Goal: Task Accomplishment & Management: Use online tool/utility

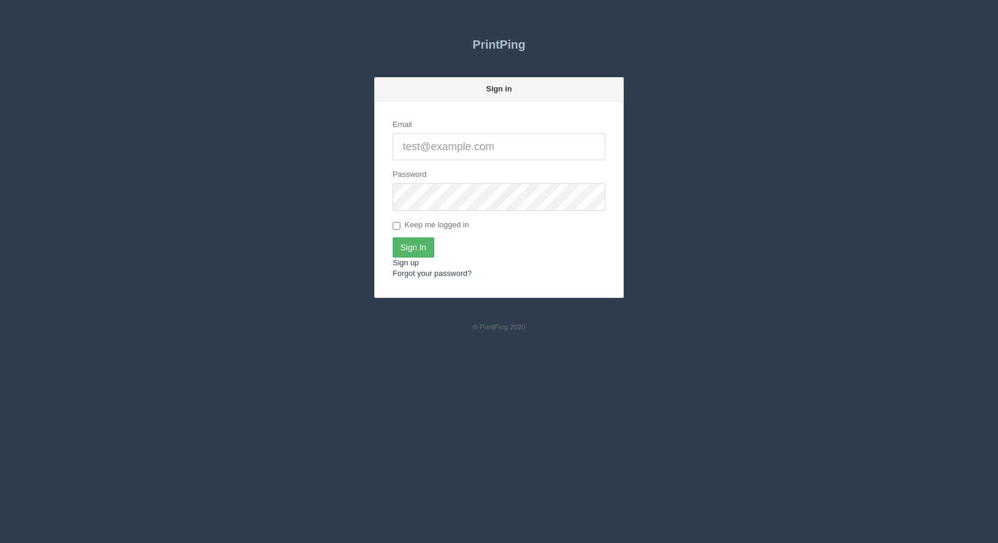
type input "[EMAIL_ADDRESS][DOMAIN_NAME]"
click at [409, 242] on input "Sign In" at bounding box center [413, 248] width 42 height 20
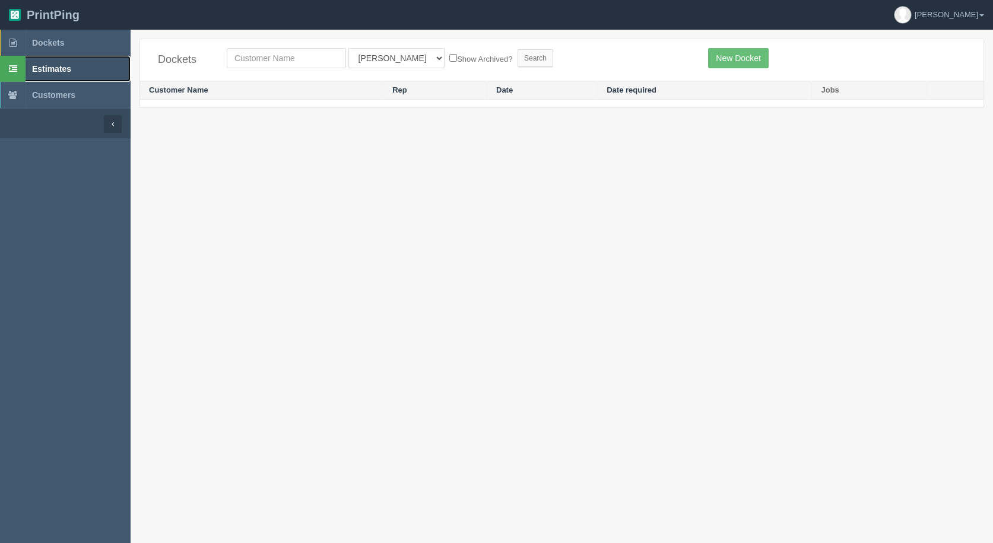
click at [43, 65] on span "Estimates" at bounding box center [51, 69] width 39 height 10
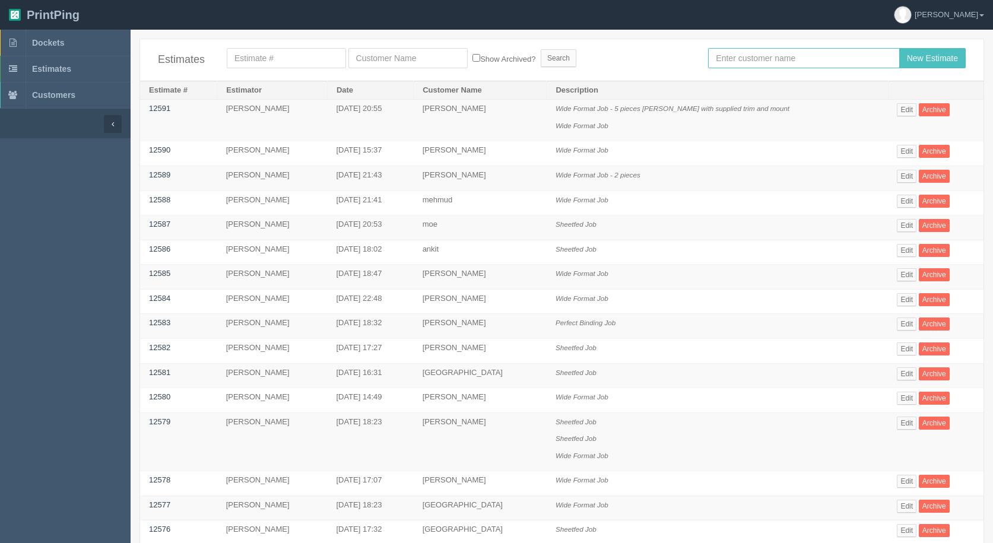
click at [787, 60] on input "text" at bounding box center [803, 58] width 191 height 20
type input "[PERSON_NAME]"
click at [900, 48] on input "New Estimate" at bounding box center [933, 58] width 67 height 20
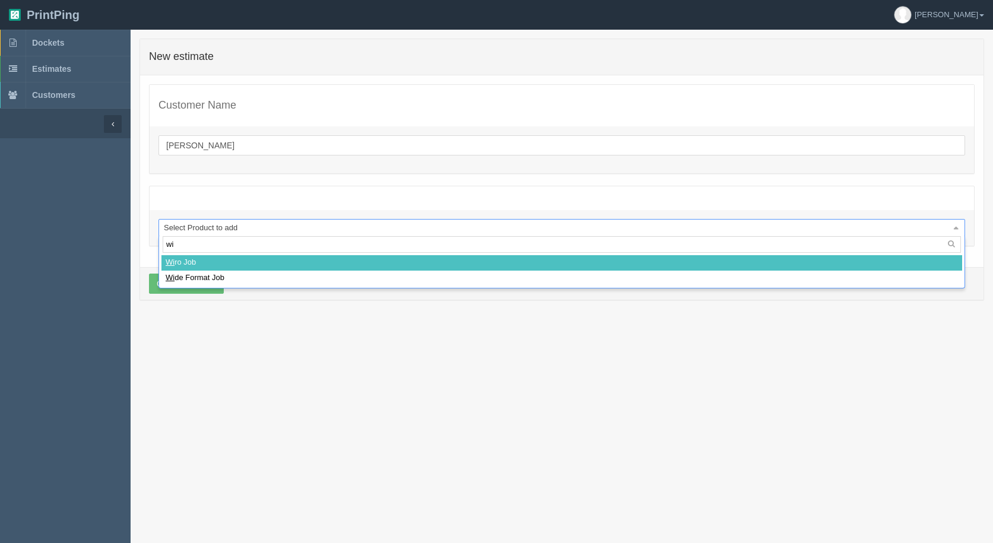
type input "w"
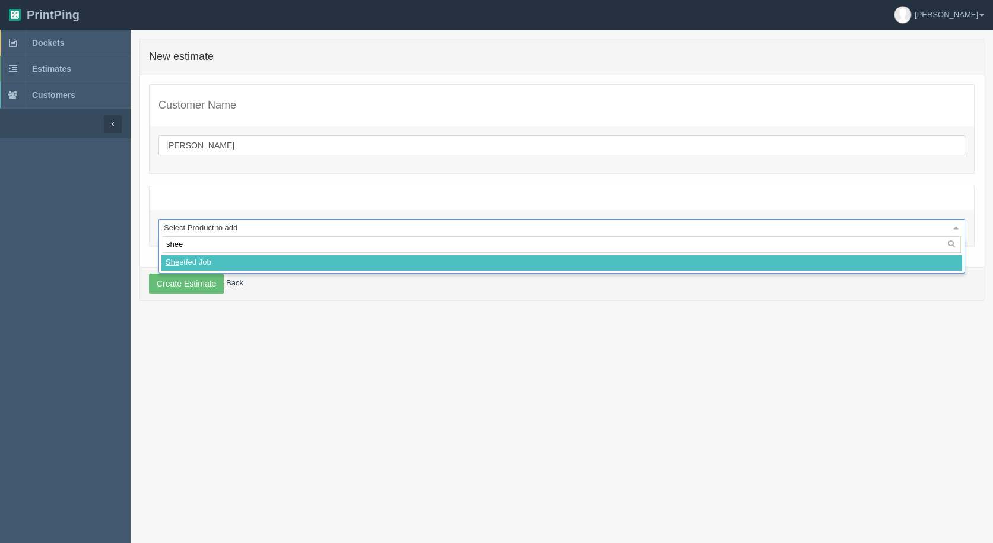
type input "sheet"
select select
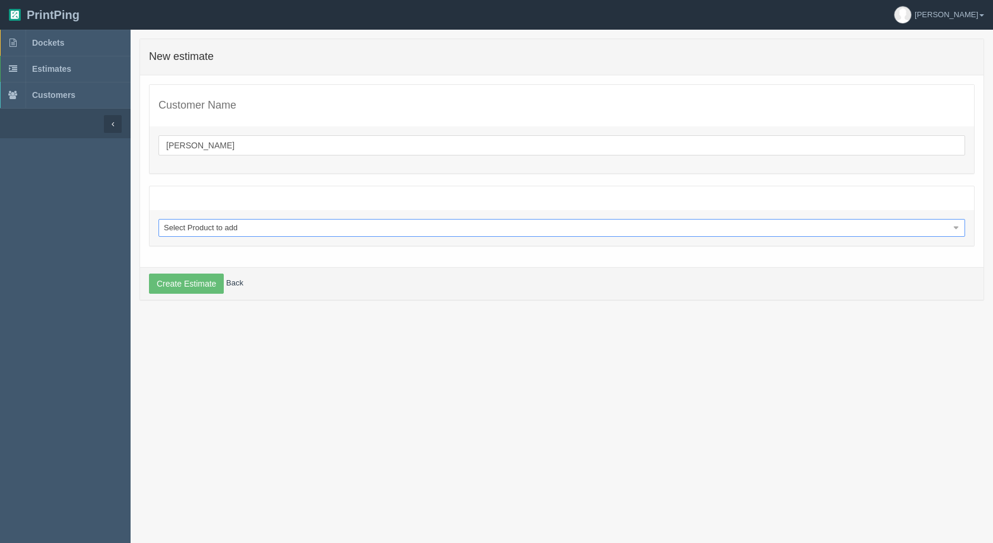
select select "0"
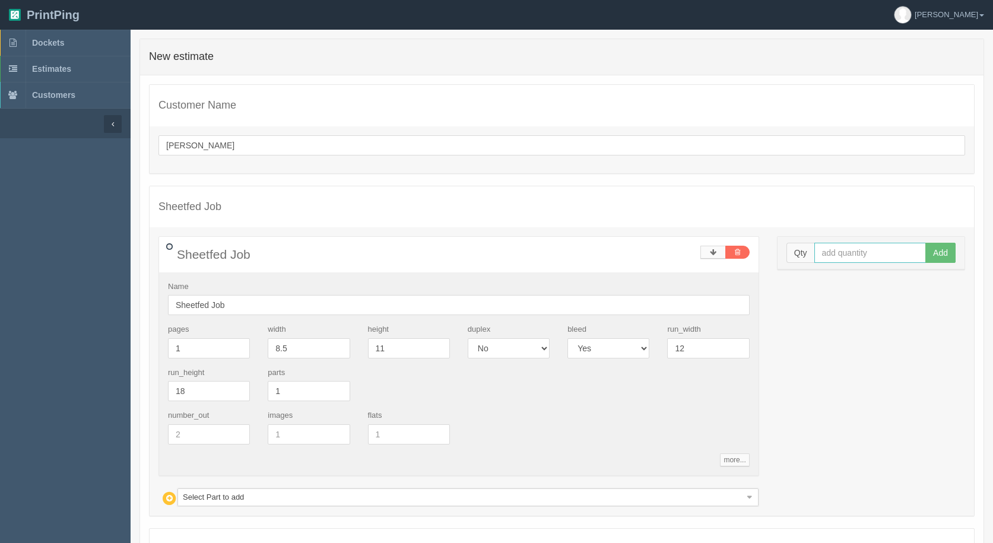
click at [895, 257] on input "text" at bounding box center [871, 253] width 112 height 20
type input "10000"
click at [926, 243] on button "Add" at bounding box center [941, 253] width 30 height 20
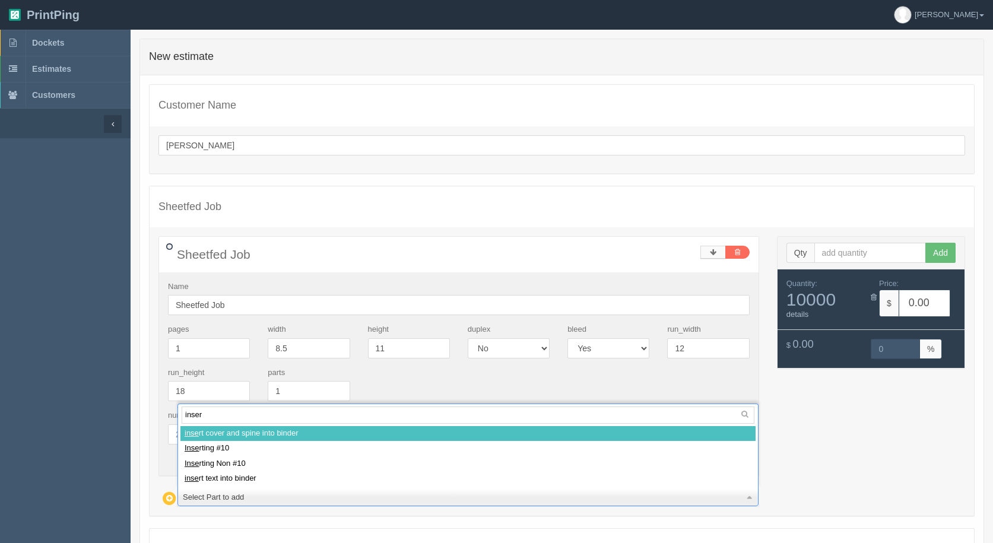
type input "insert"
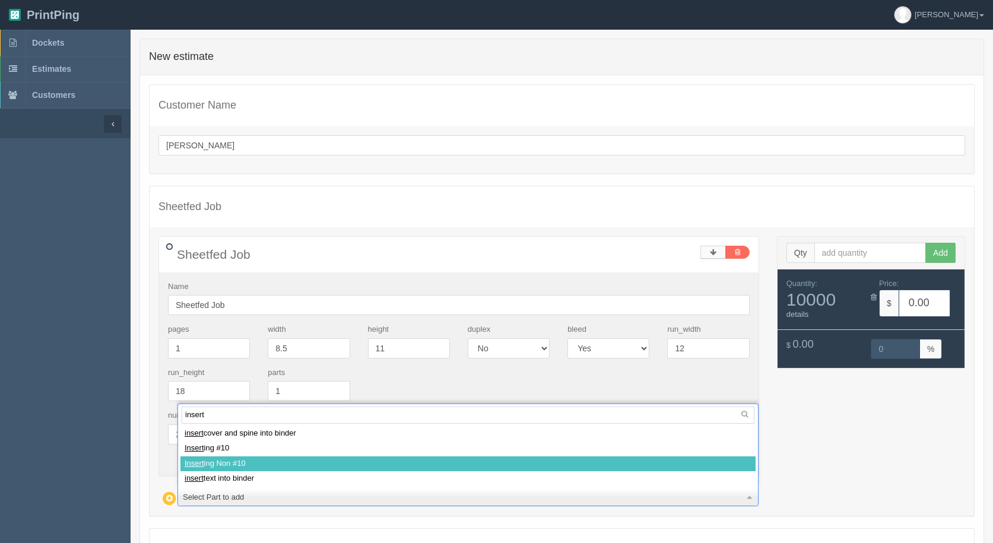
select select
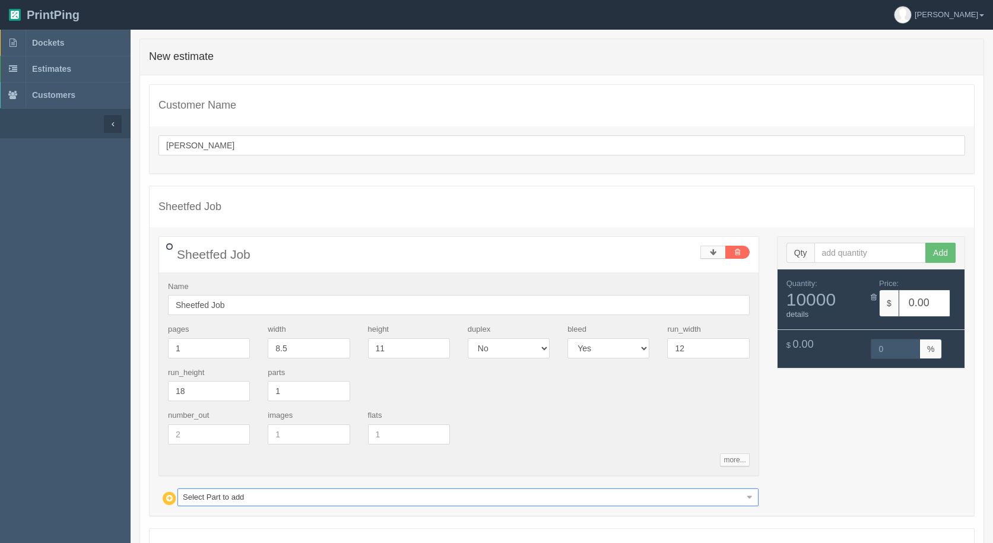
type input "362.12"
type input "15.00"
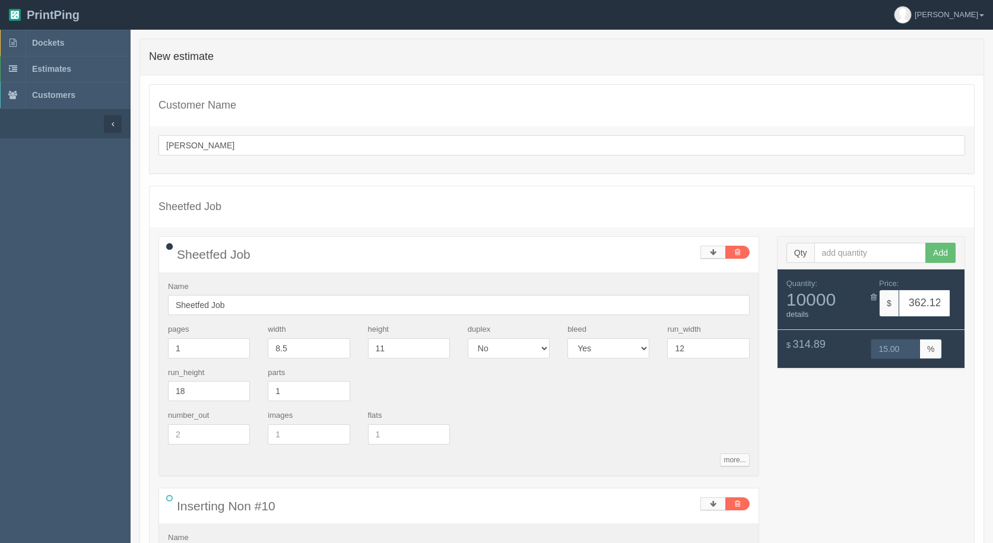
scroll to position [286, 0]
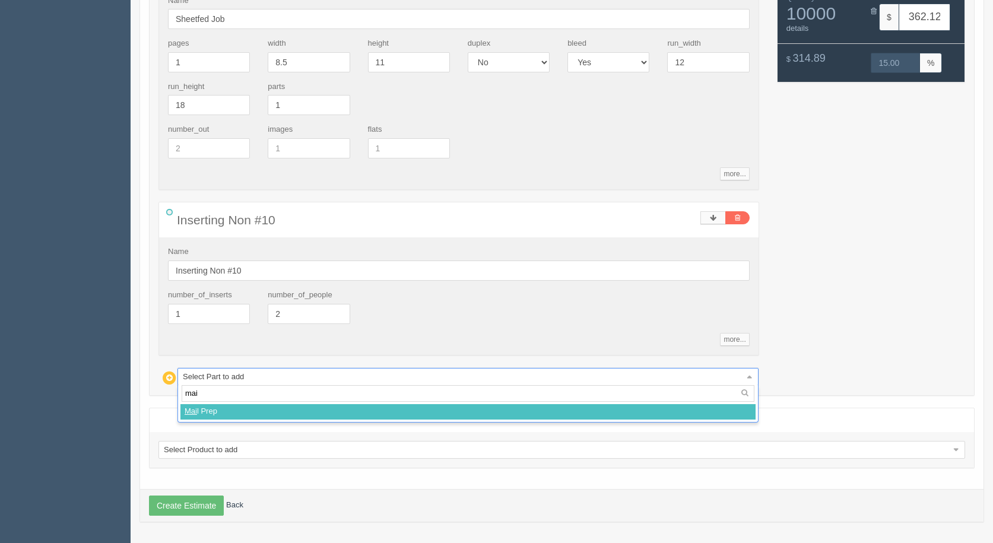
type input "mail"
select select
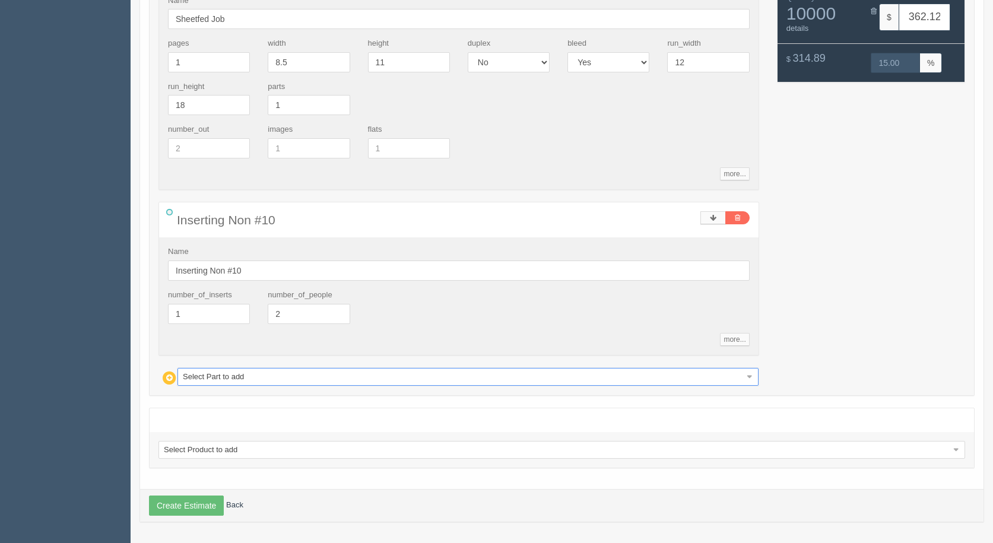
type input "387.12"
type input "19.89"
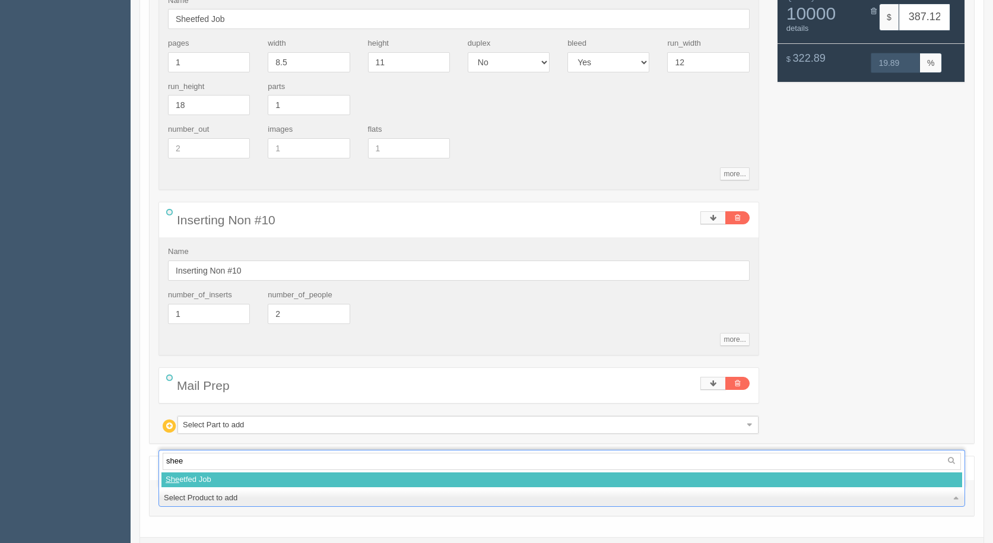
type input "sheet"
select select
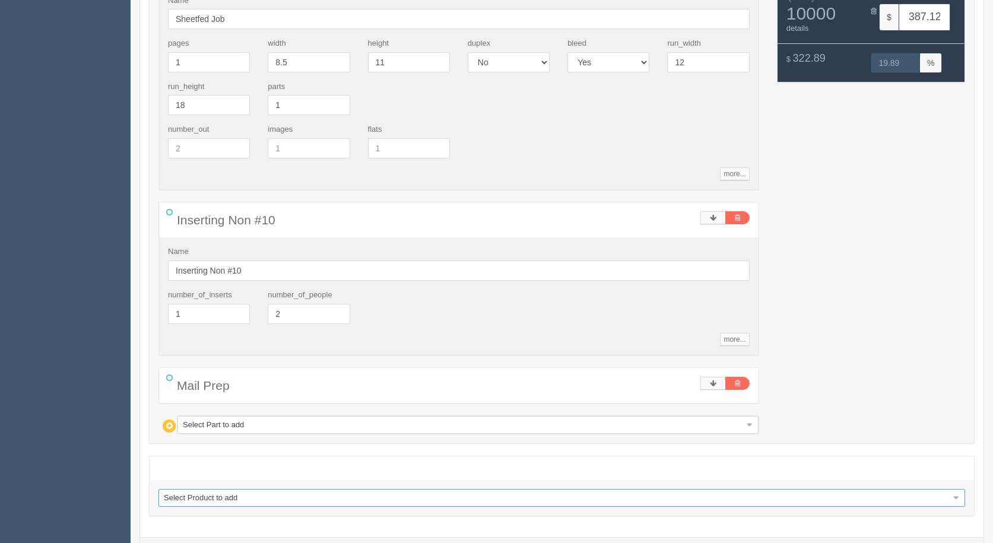
select select "0"
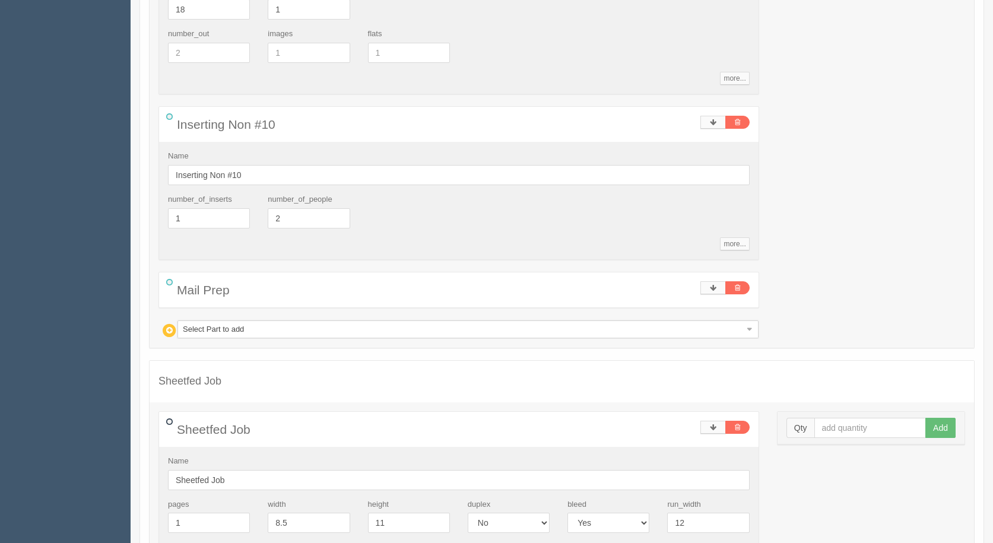
scroll to position [583, 0]
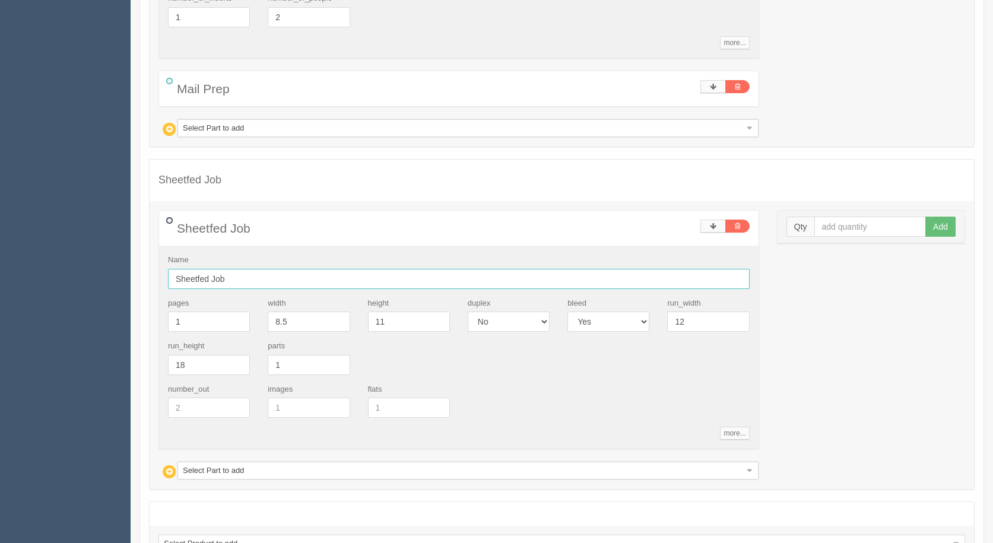
click at [258, 270] on input "Sheetfed Job" at bounding box center [459, 279] width 582 height 20
type input "Sheetfed Job - inkjet only"
click at [878, 217] on input "text" at bounding box center [871, 227] width 112 height 20
type input "1000"
click at [926, 217] on button "Add" at bounding box center [941, 227] width 30 height 20
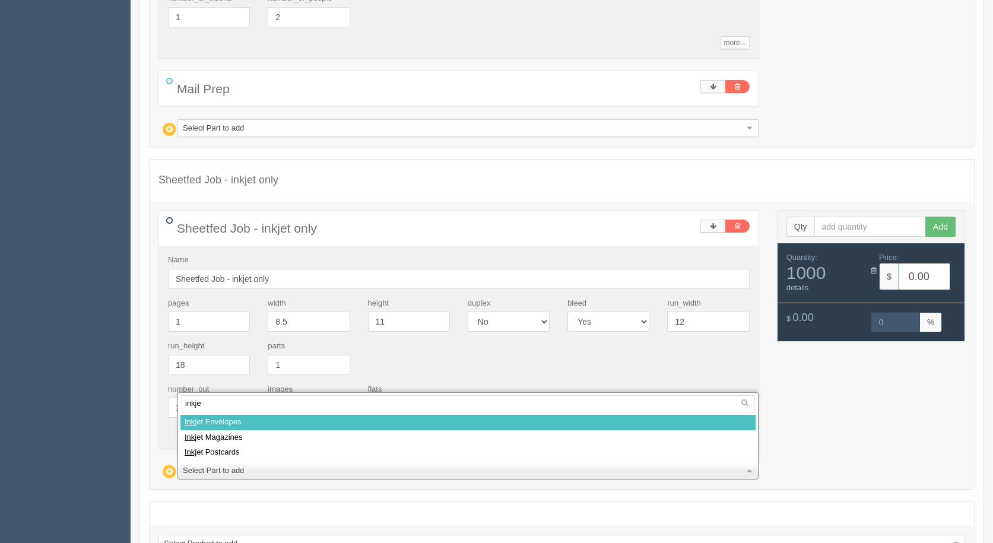
type input "inkjet"
select select
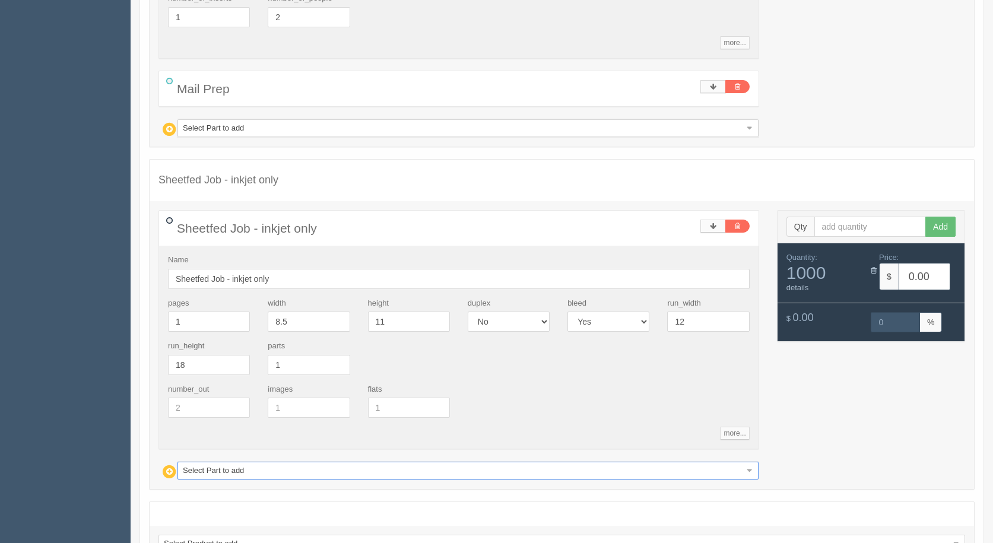
type input "20.93"
type input "15.00"
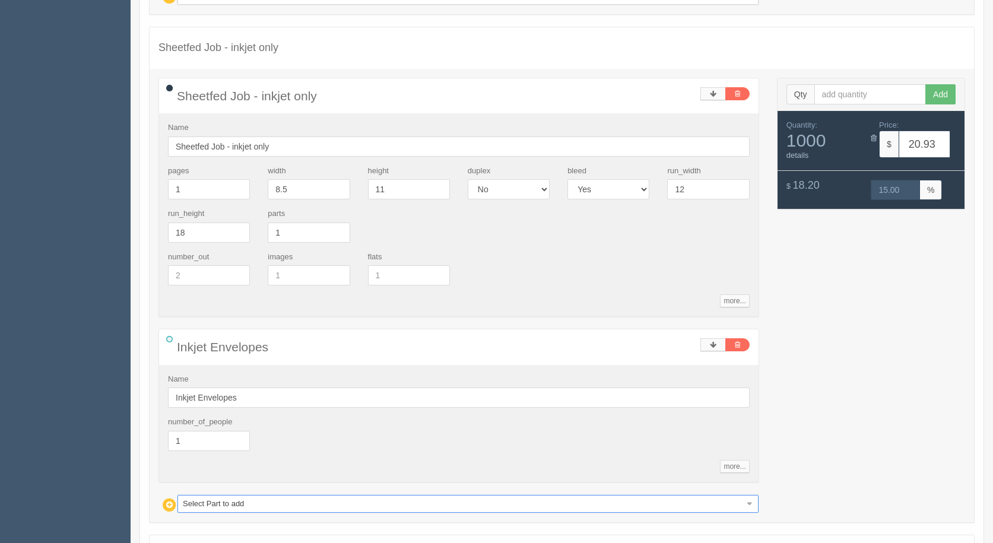
scroll to position [843, 0]
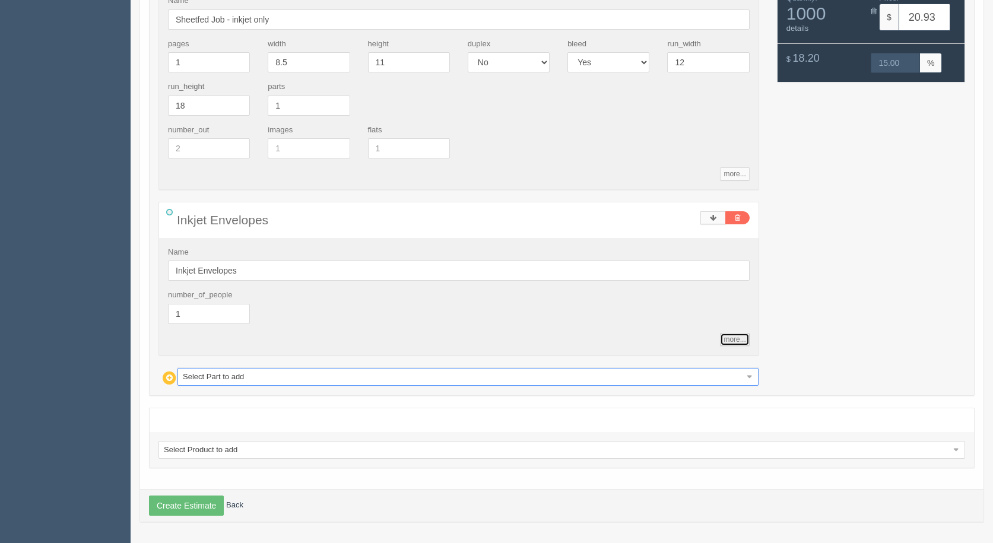
click at [735, 334] on link "more..." at bounding box center [734, 339] width 29 height 13
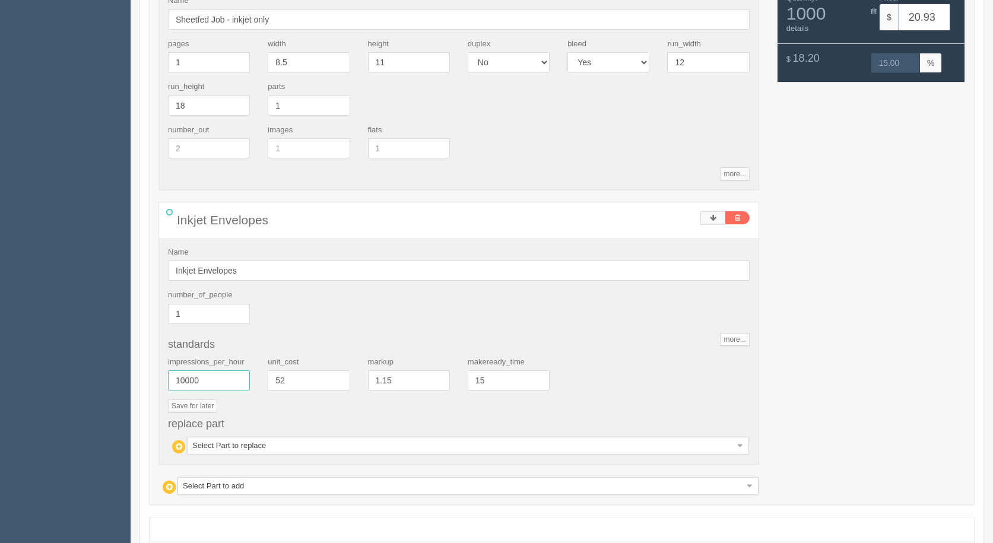
drag, startPoint x: 222, startPoint y: 382, endPoint x: 0, endPoint y: 338, distance: 226.4
type input "7000"
type input "23.49"
type input "14.98"
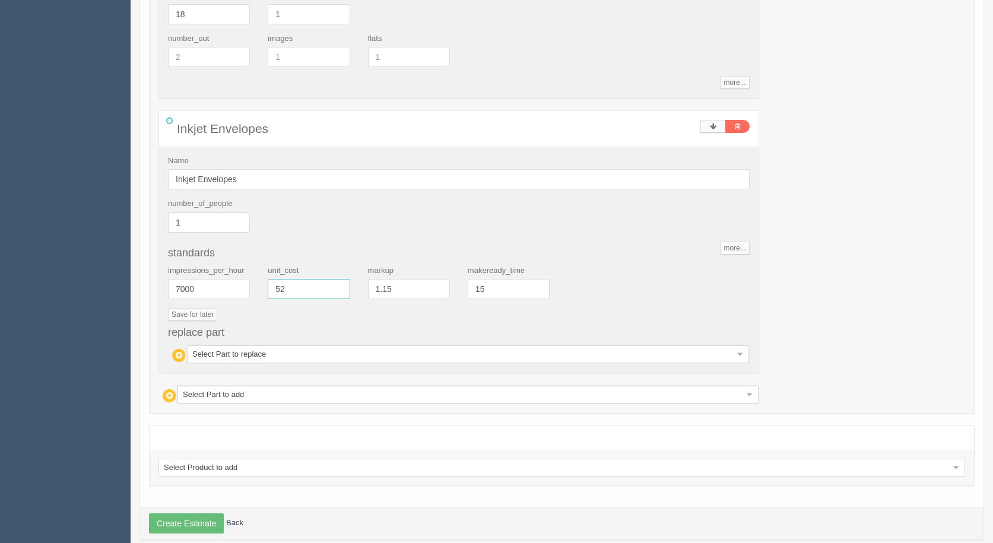
scroll to position [952, 0]
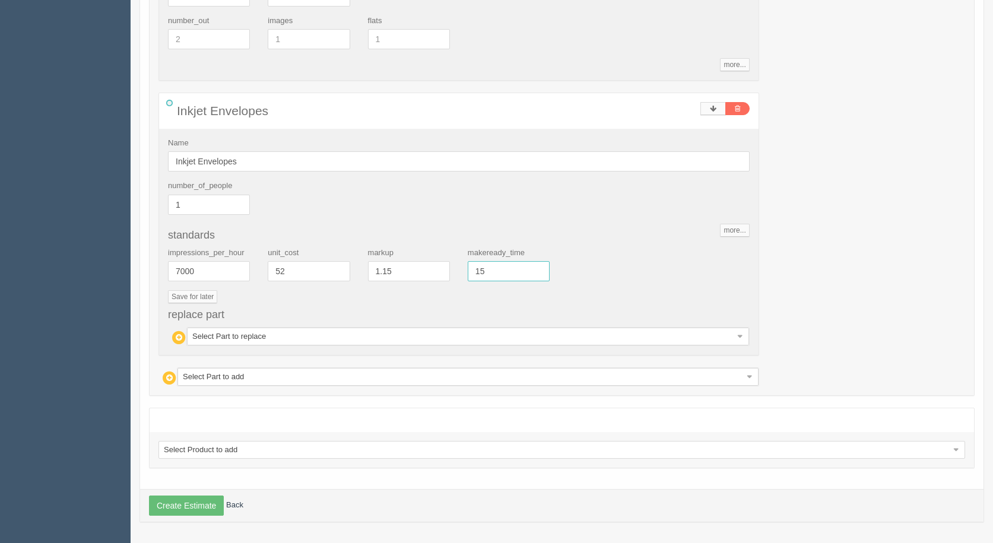
drag, startPoint x: 486, startPoint y: 270, endPoint x: 392, endPoint y: 238, distance: 99.1
click at [400, 244] on div "standards impressions_per_hour 7000 unit_cost 52 markup 1.15 makeready_time 15 …" at bounding box center [459, 288] width 582 height 116
type input "20"
type input "28.48"
type input "15.02"
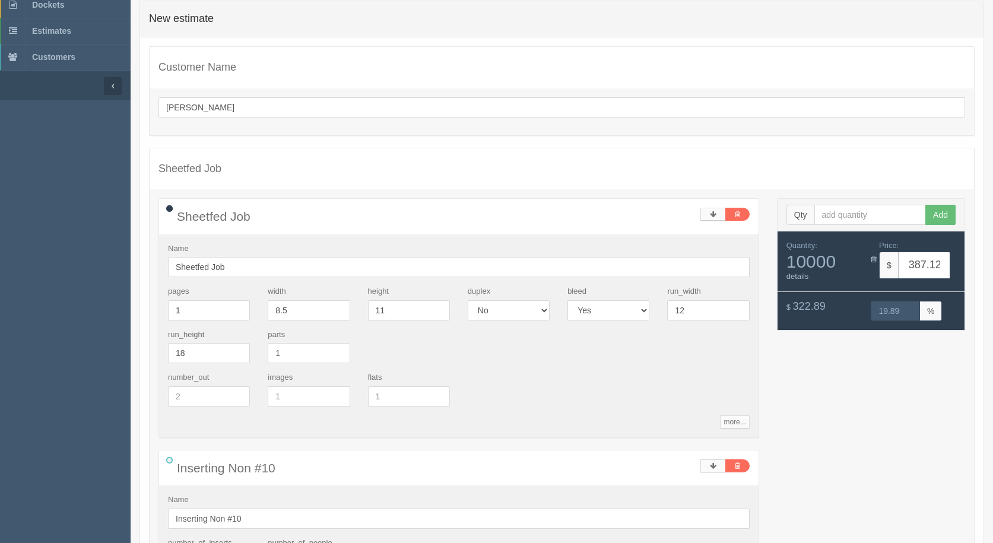
scroll to position [0, 0]
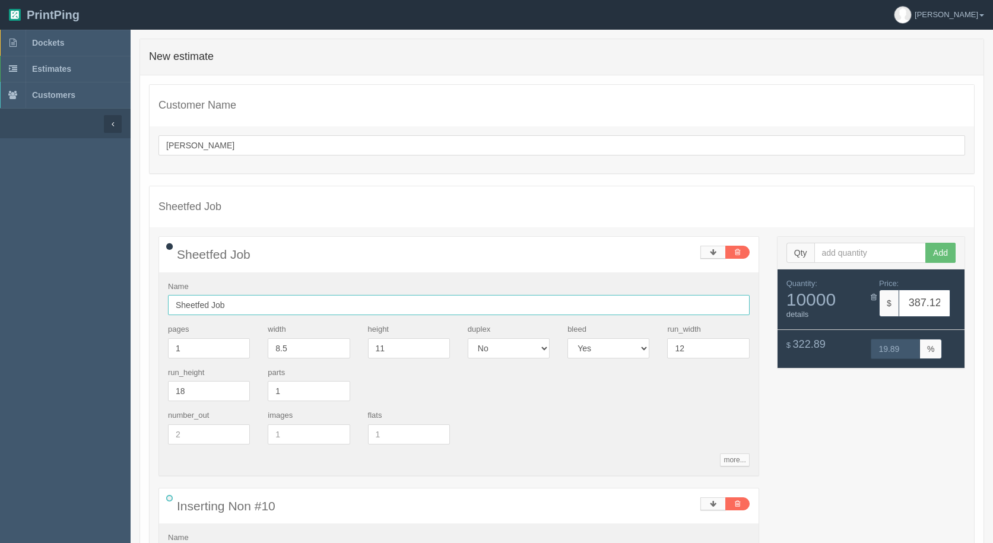
click at [242, 306] on input "Sheetfed Job" at bounding box center [459, 305] width 582 height 20
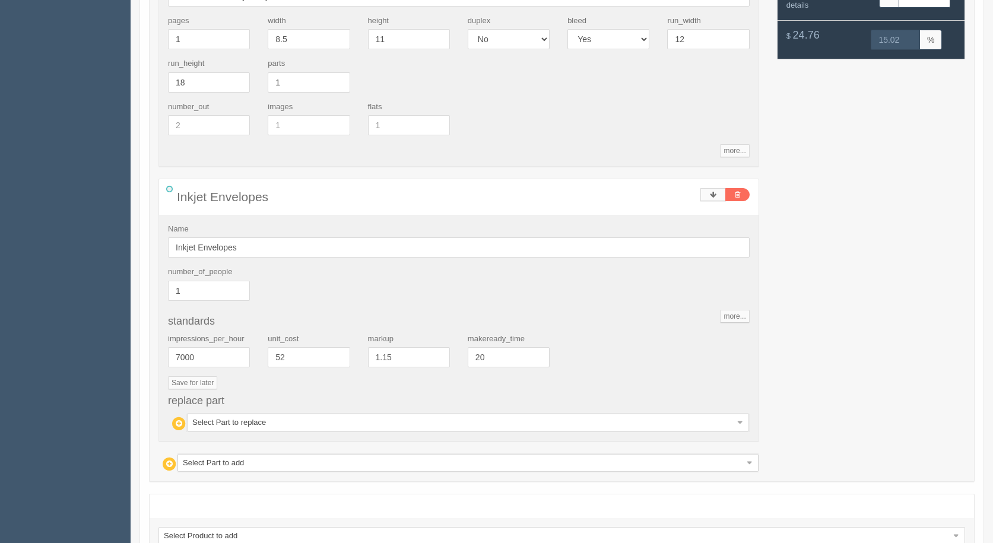
scroll to position [952, 0]
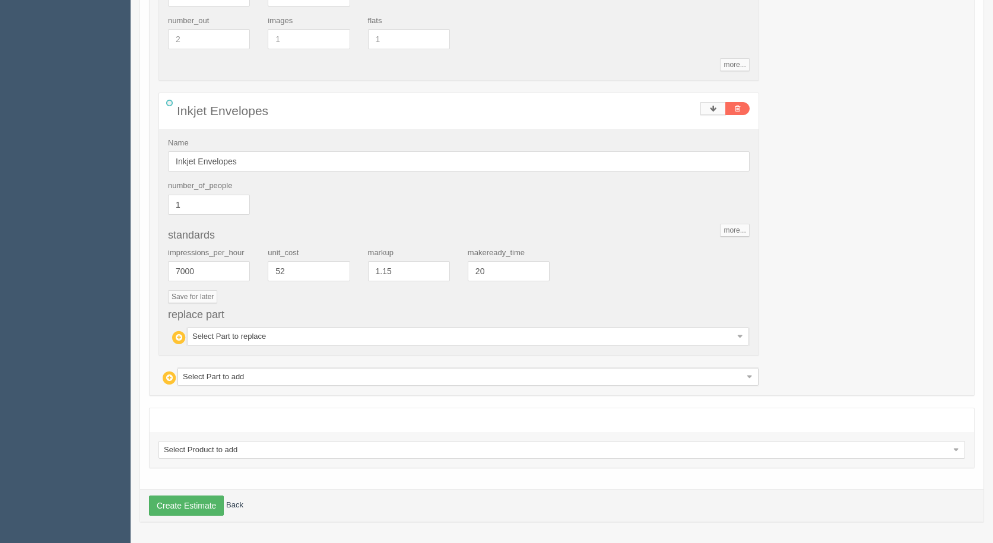
type input "Sheetfed Job - insert only"
click at [184, 503] on button "Create Estimate" at bounding box center [186, 506] width 75 height 20
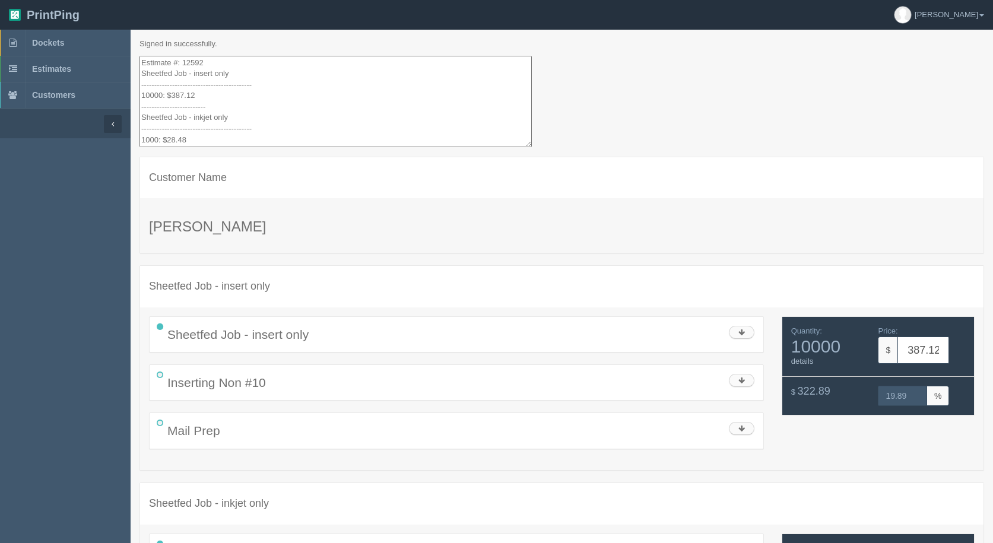
drag, startPoint x: 155, startPoint y: 124, endPoint x: 67, endPoint y: -52, distance: 196.5
click at [67, 0] on html "PrintPing Gerry Administration Edit account ( info@allrushbindery.com ) Logout …" at bounding box center [496, 343] width 993 height 686
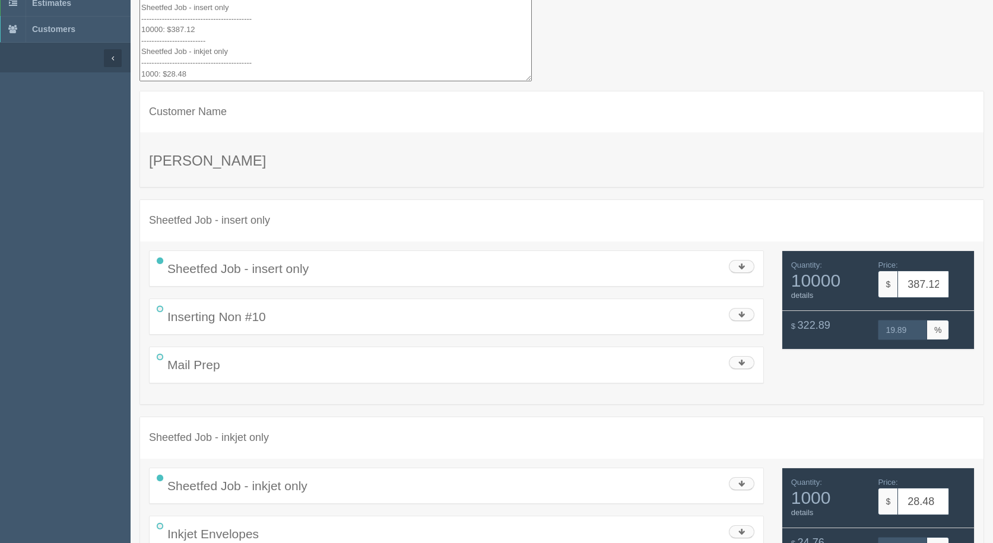
scroll to position [143, 0]
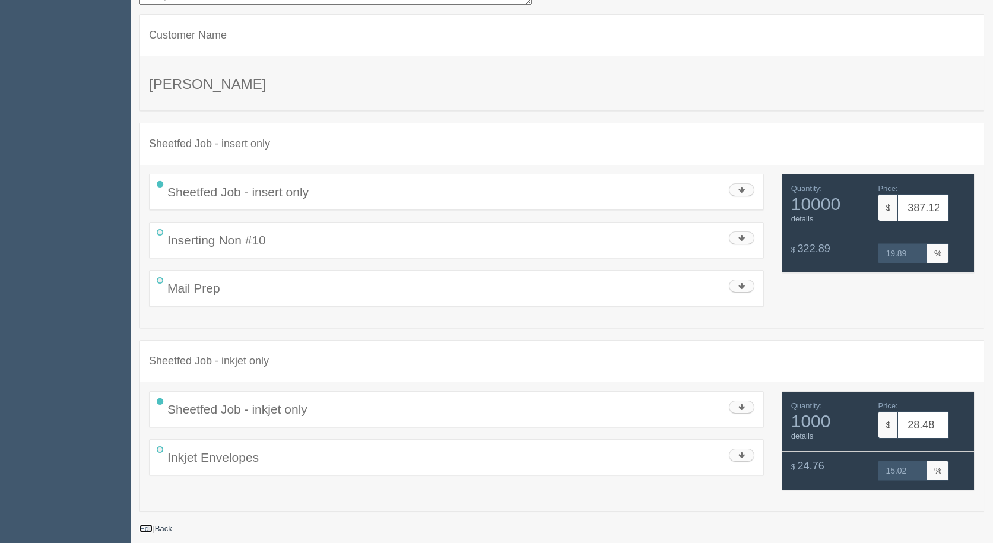
click at [144, 531] on link "Edit" at bounding box center [146, 528] width 13 height 9
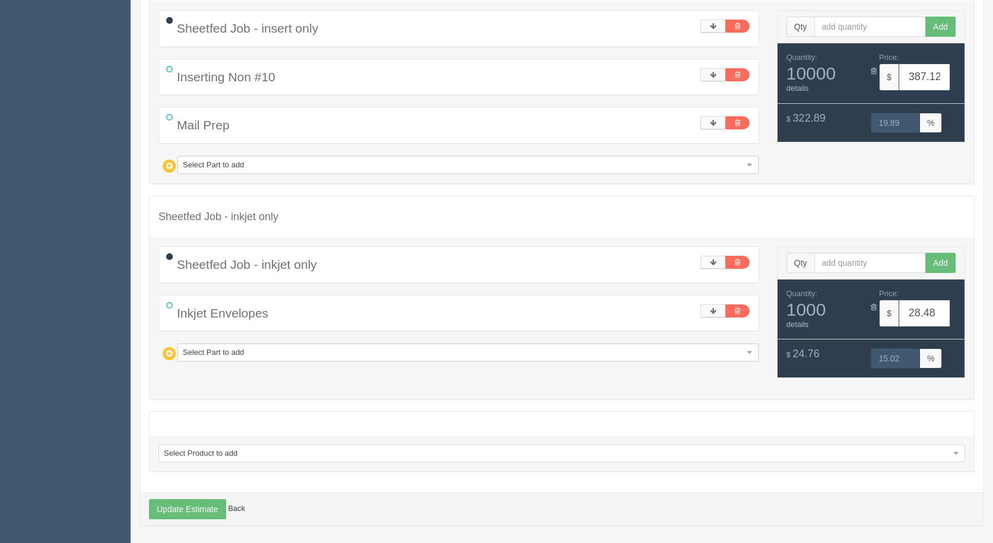
scroll to position [230, 0]
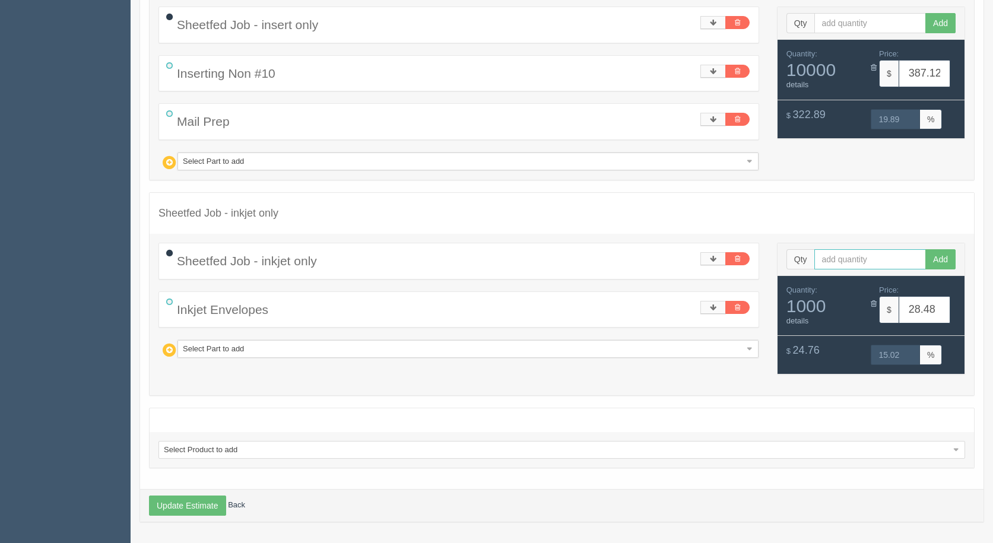
click at [830, 255] on input "text" at bounding box center [871, 259] width 112 height 20
type input "10000"
click at [926, 249] on button "Add" at bounding box center [941, 259] width 30 height 20
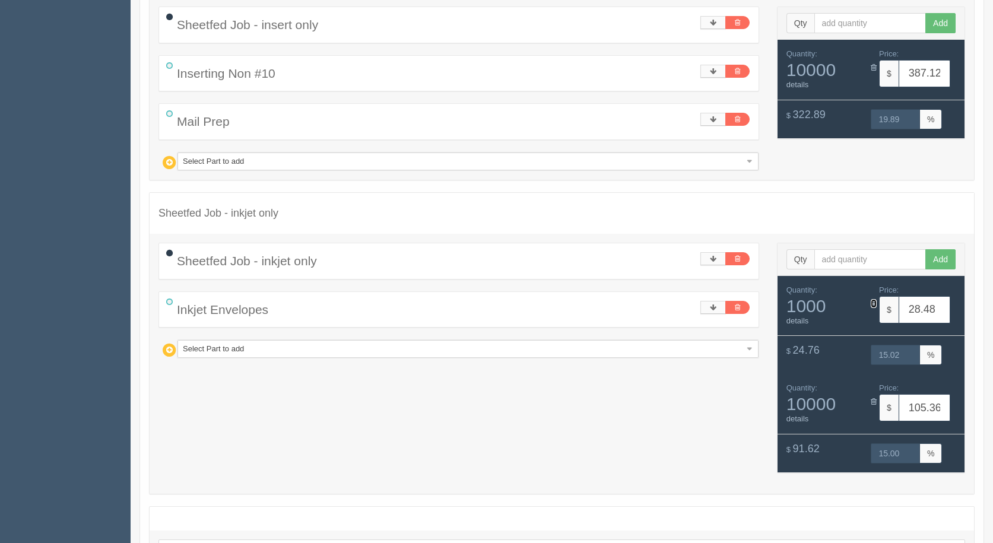
click at [872, 302] on icon at bounding box center [874, 304] width 6 height 8
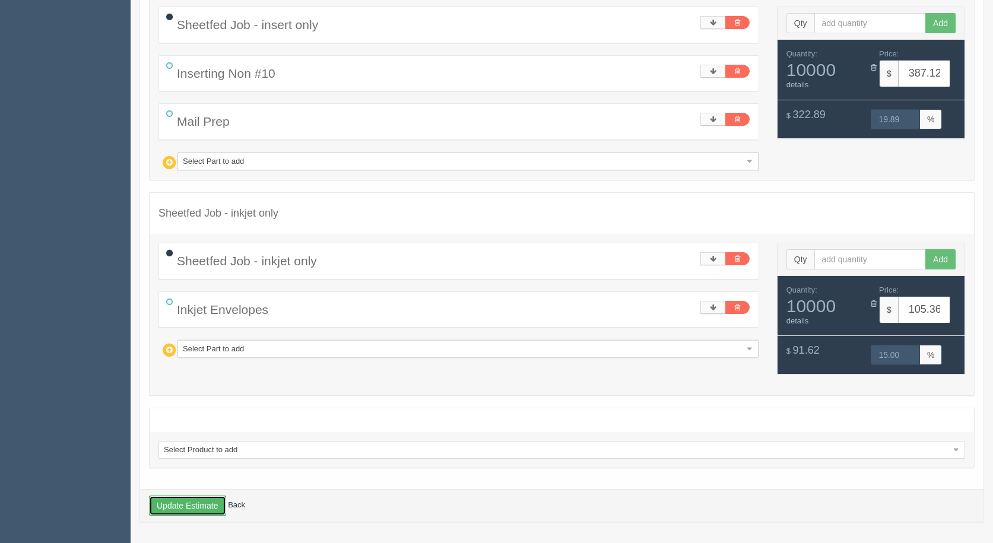
click at [186, 510] on button "Update Estimate" at bounding box center [187, 506] width 77 height 20
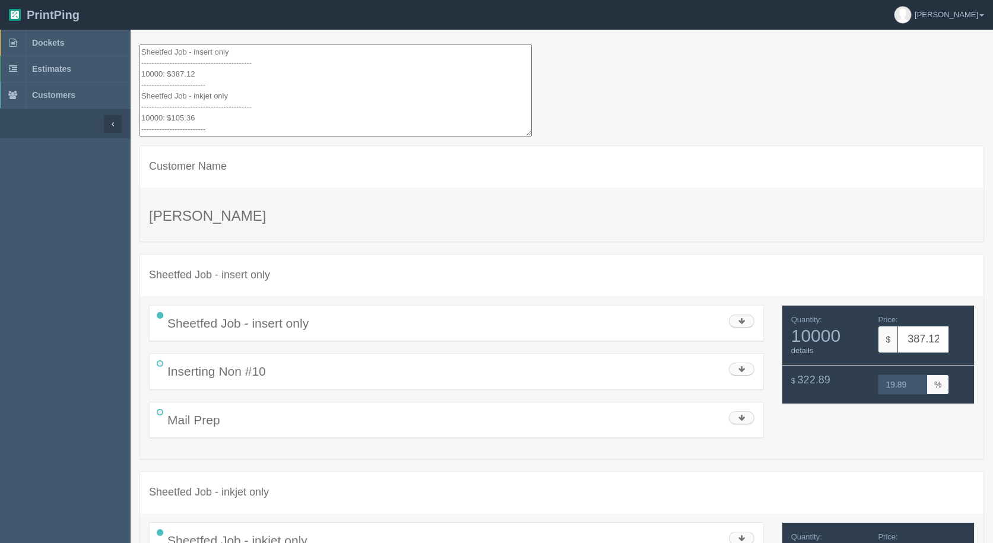
scroll to position [22, 0]
drag, startPoint x: 207, startPoint y: 116, endPoint x: 119, endPoint y: -29, distance: 170.0
click at [119, 0] on html "PrintPing [PERSON_NAME] Administration Edit account ( [EMAIL_ADDRESS][DOMAIN_NA…" at bounding box center [496, 337] width 993 height 675
